Goal: Navigation & Orientation: Find specific page/section

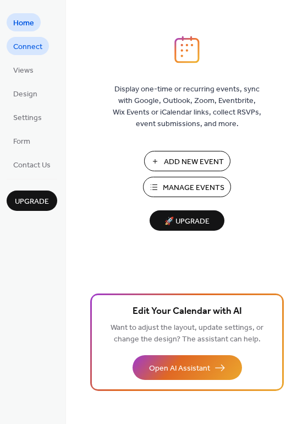
click at [33, 49] on span "Connect" at bounding box center [27, 47] width 29 height 12
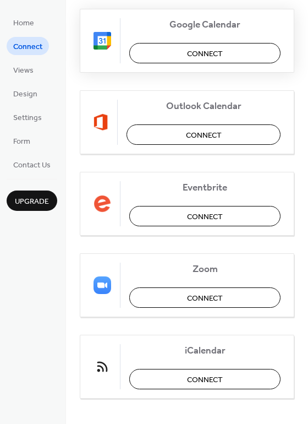
scroll to position [231, 0]
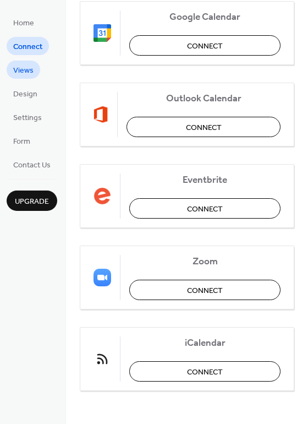
click at [26, 71] on span "Views" at bounding box center [23, 71] width 20 height 12
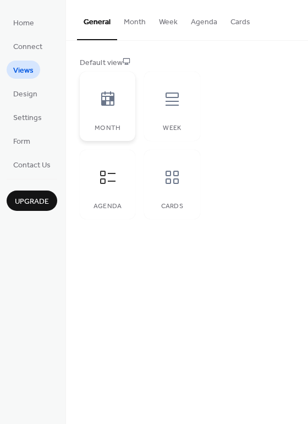
click at [105, 107] on icon at bounding box center [108, 99] width 18 height 18
click at [109, 186] on icon at bounding box center [108, 178] width 18 height 18
click at [165, 111] on div at bounding box center [172, 99] width 33 height 33
click at [105, 185] on icon at bounding box center [108, 178] width 18 height 18
click at [161, 180] on div at bounding box center [172, 177] width 33 height 33
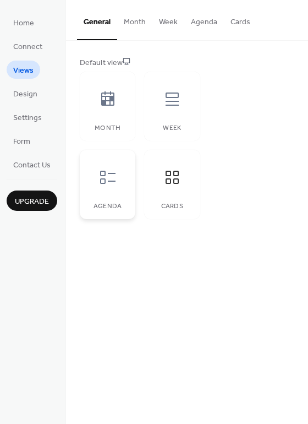
click at [107, 174] on icon at bounding box center [108, 178] width 18 height 18
click at [31, 99] on span "Design" at bounding box center [25, 95] width 24 height 12
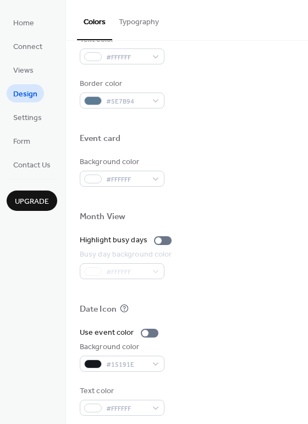
scroll to position [471, 0]
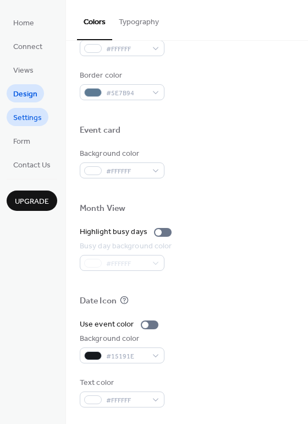
click at [35, 115] on span "Settings" at bounding box center [27, 118] width 29 height 12
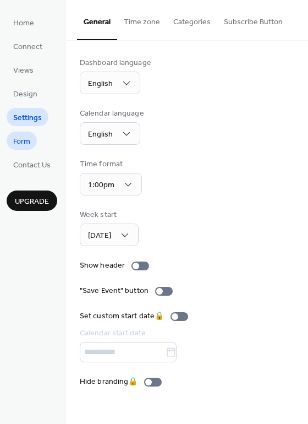
click at [32, 143] on link "Form" at bounding box center [22, 141] width 30 height 18
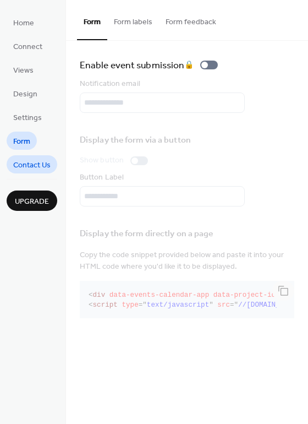
click at [39, 163] on span "Contact Us" at bounding box center [31, 166] width 37 height 12
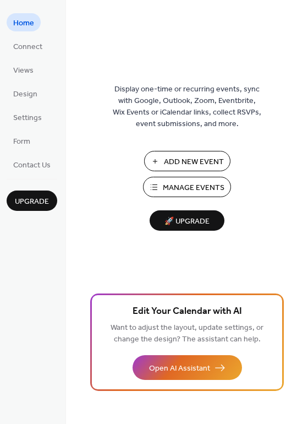
click at [17, 57] on ul "Home Connect Views Design Settings Form Contact Us" at bounding box center [32, 93] width 51 height 160
click at [20, 69] on span "Views" at bounding box center [23, 71] width 20 height 12
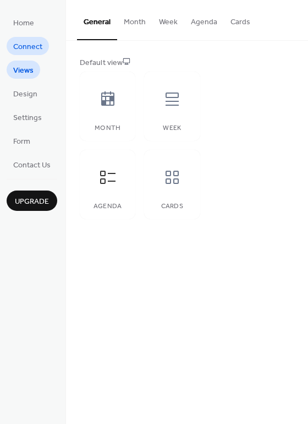
click at [28, 53] on span "Connect" at bounding box center [27, 47] width 29 height 12
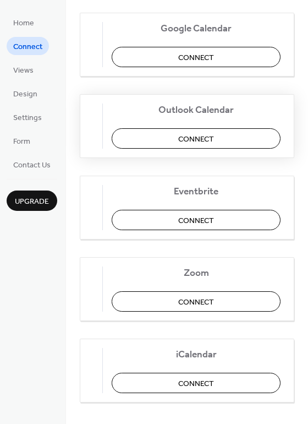
scroll to position [231, 0]
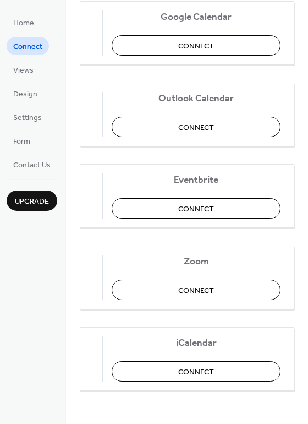
click at [37, 151] on ul "Home Connect Views Design Settings Form Contact Us" at bounding box center [32, 93] width 51 height 160
click at [37, 169] on span "Contact Us" at bounding box center [31, 166] width 37 height 12
